Goal: Information Seeking & Learning: Learn about a topic

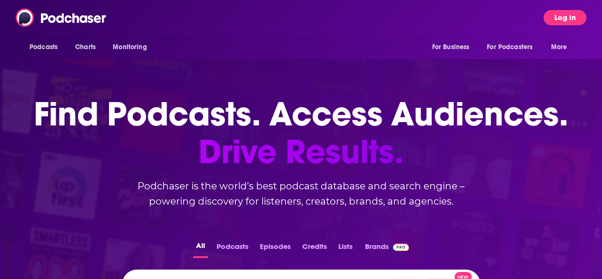
click at [578, 17] on button "Log In" at bounding box center [565, 17] width 43 height 15
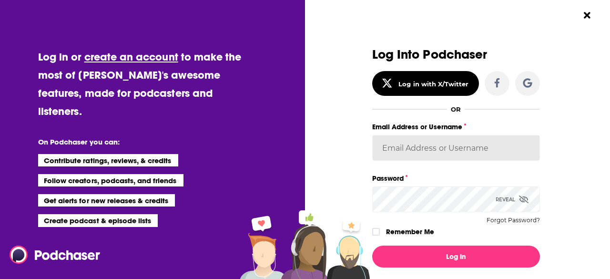
type input "MattieVG"
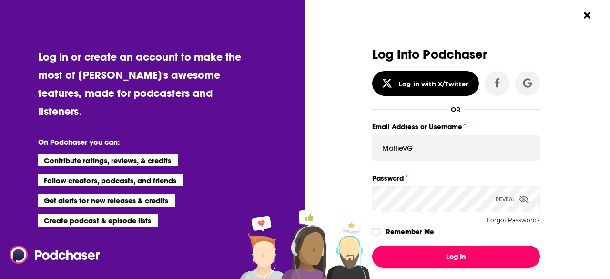
click at [448, 255] on button "Log In" at bounding box center [456, 256] width 168 height 22
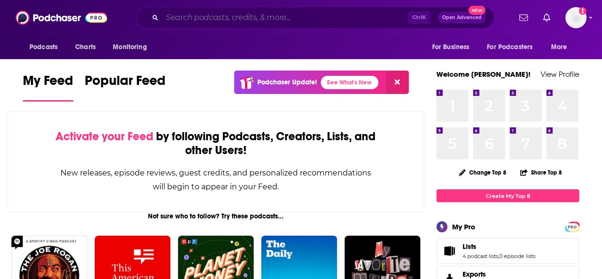
click at [220, 23] on input "Search podcasts, credits, & more..." at bounding box center [285, 17] width 246 height 15
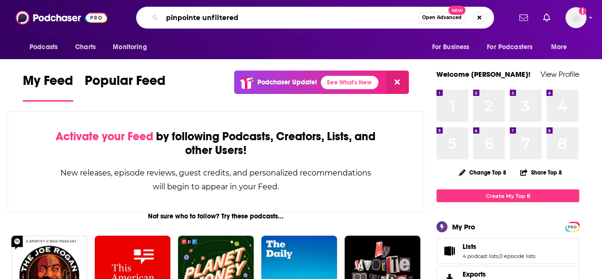
type input "pinpointe unfiltered"
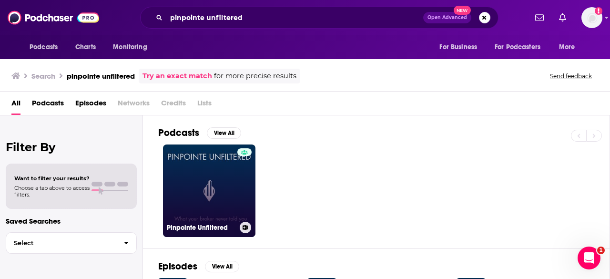
click at [230, 181] on link "Pinpointe Unfiltered" at bounding box center [209, 190] width 92 height 92
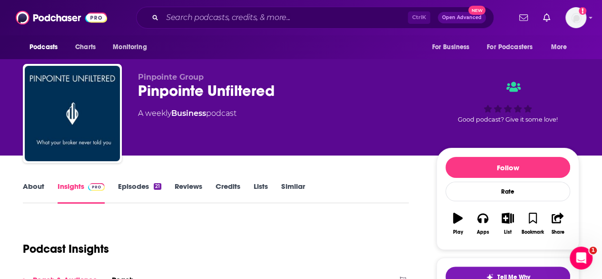
click at [334, 44] on div "Podcasts Charts Monitoring For Business For Podcasters More" at bounding box center [301, 47] width 602 height 24
